Goal: Information Seeking & Learning: Learn about a topic

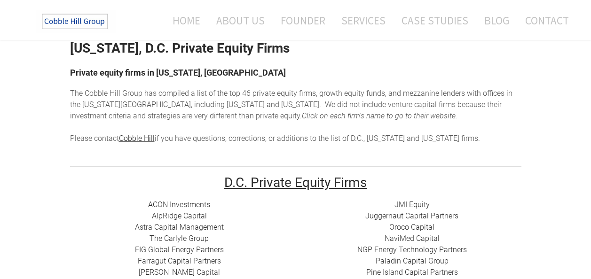
scroll to position [94, 0]
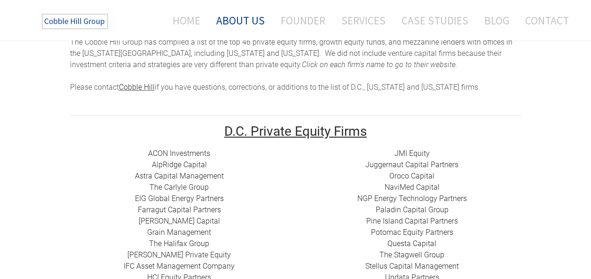
click at [234, 19] on link "About Us" at bounding box center [240, 20] width 63 height 25
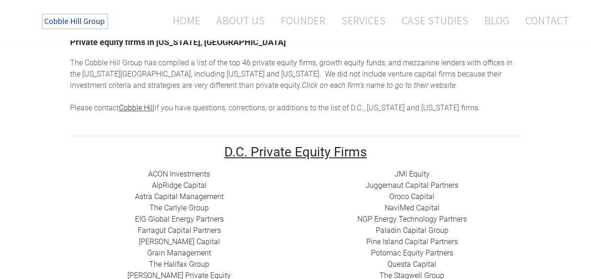
scroll to position [0, 0]
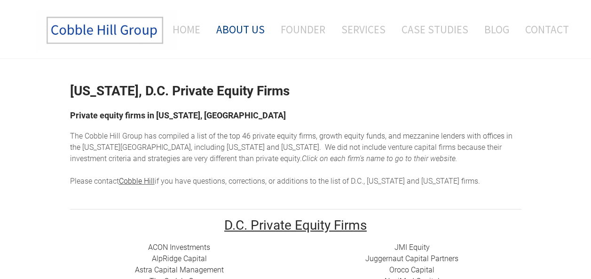
click at [238, 36] on link "About Us" at bounding box center [240, 29] width 63 height 39
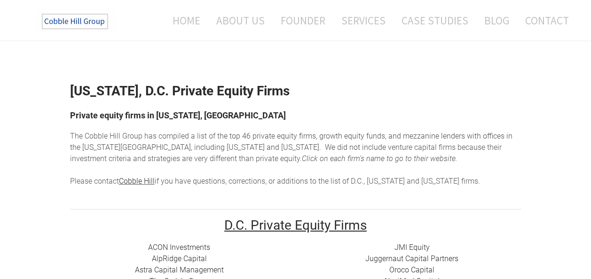
scroll to position [188, 0]
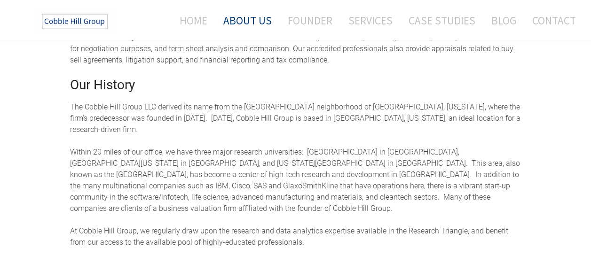
scroll to position [470, 0]
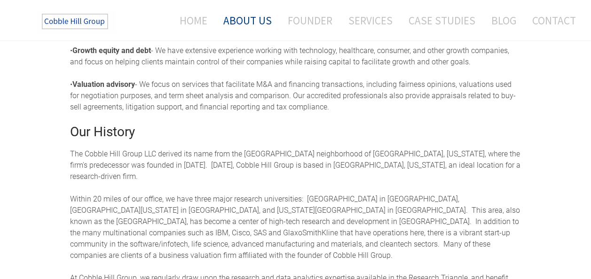
scroll to position [423, 0]
